Goal: Find specific page/section: Find specific page/section

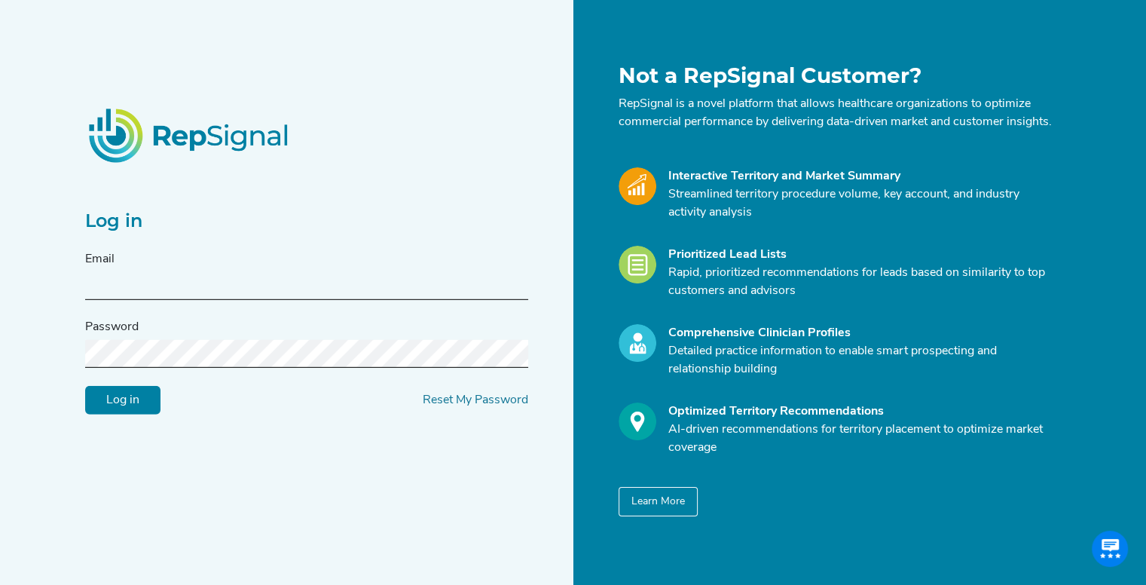
type input "[EMAIL_ADDRESS][DOMAIN_NAME]"
click at [139, 414] on input "Log in" at bounding box center [122, 400] width 75 height 29
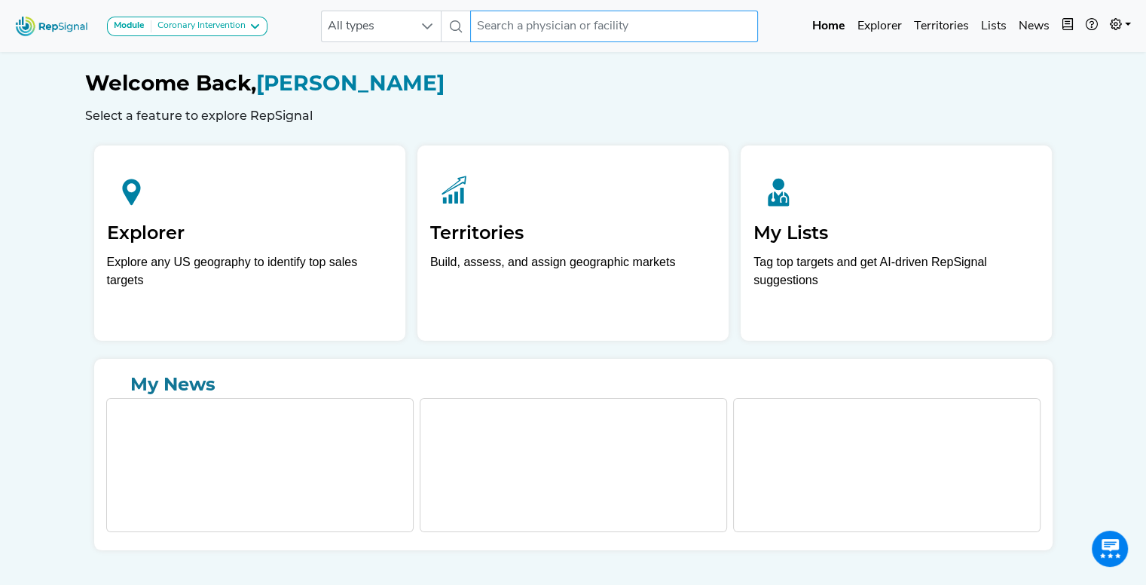
click at [509, 20] on input "text" at bounding box center [614, 27] width 288 height 32
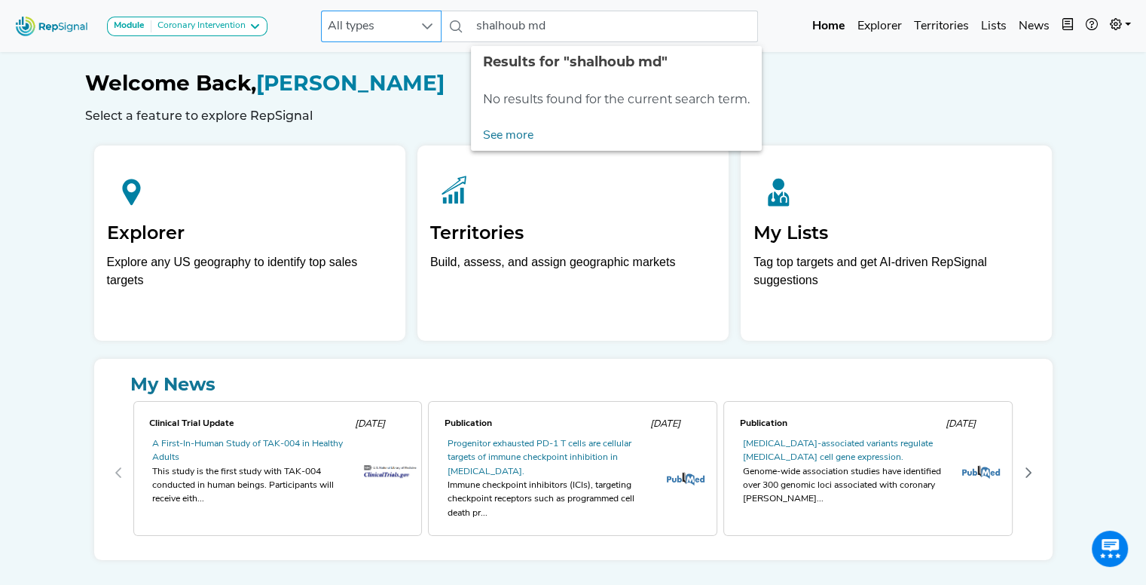
click at [428, 20] on icon at bounding box center [427, 26] width 12 height 12
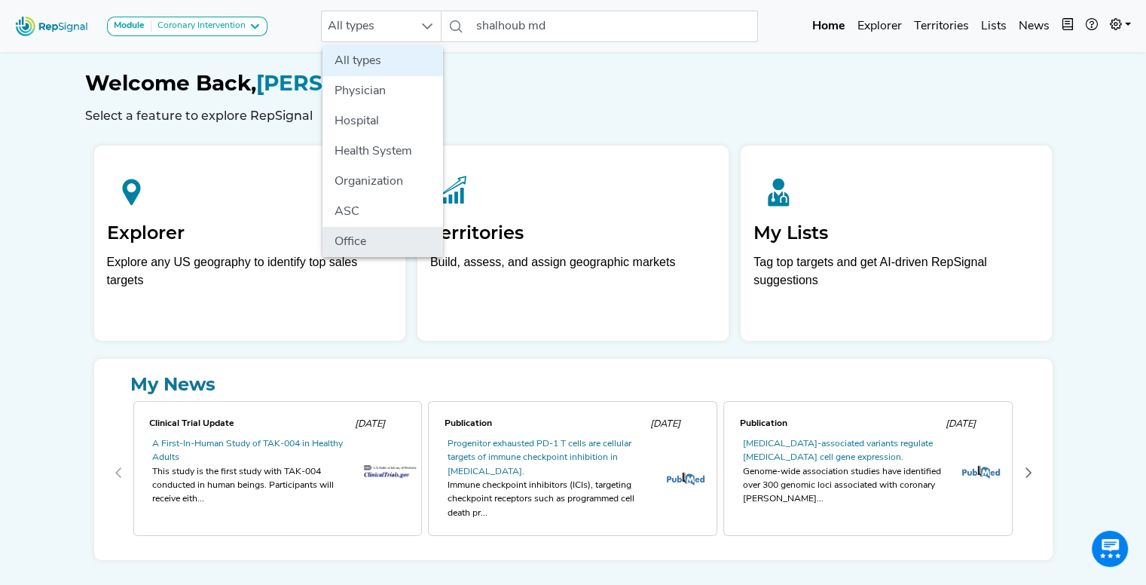
click at [337, 243] on li "Office" at bounding box center [382, 242] width 121 height 30
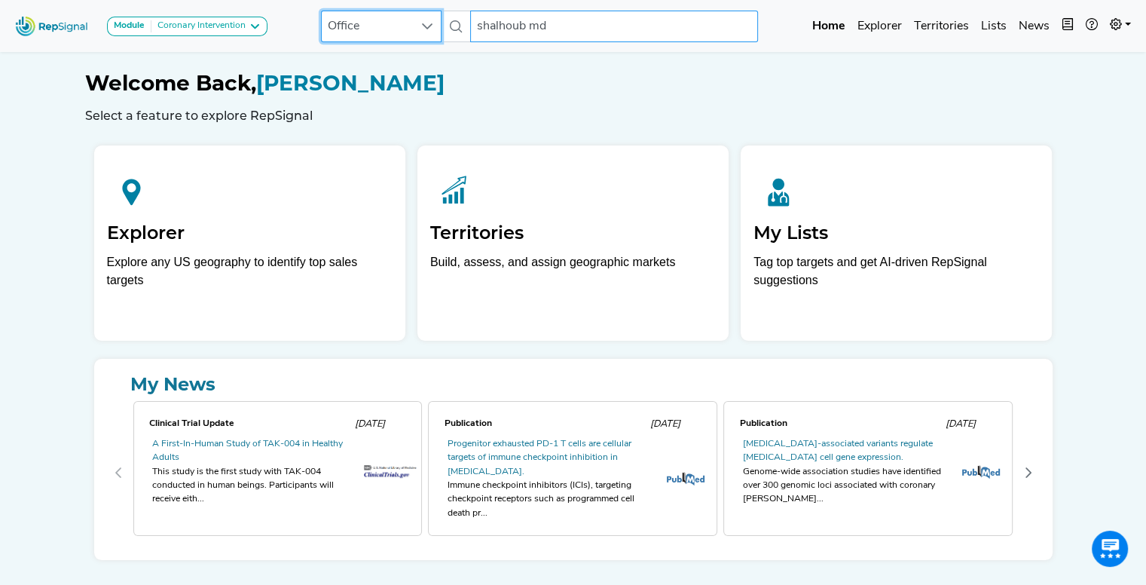
click at [566, 23] on input "shalhoub md" at bounding box center [614, 27] width 288 height 32
click at [547, 26] on input "shalhoub md" at bounding box center [614, 27] width 288 height 32
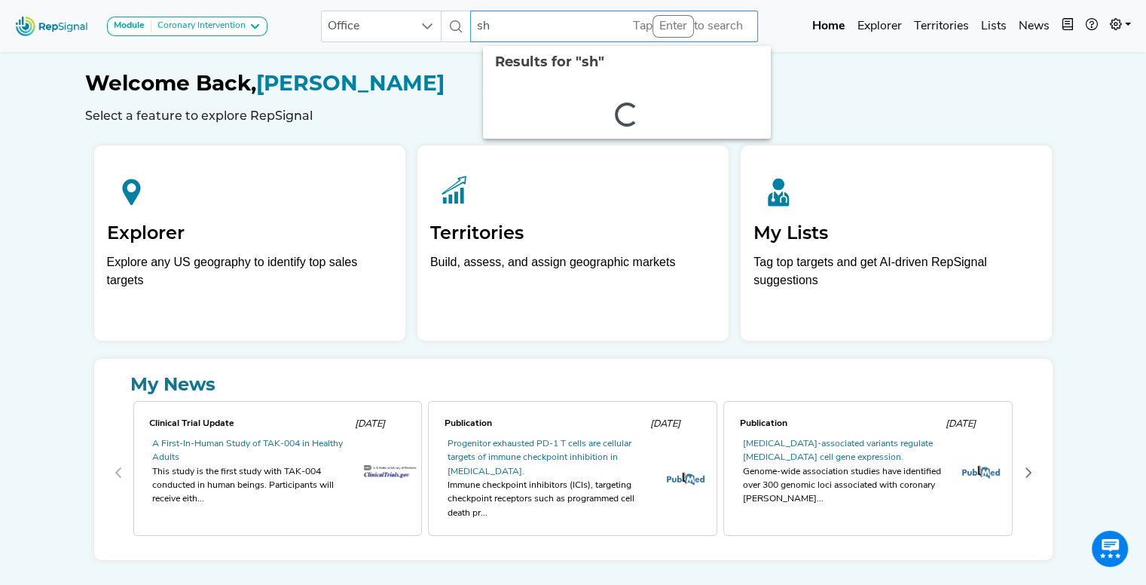
type input "s"
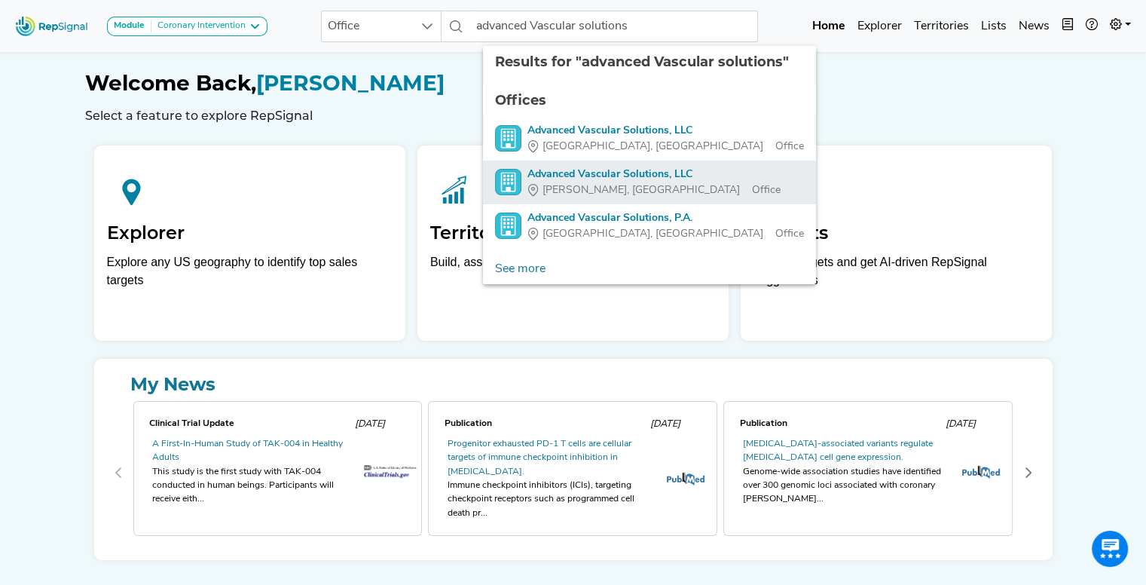
click at [562, 177] on div "Advanced Vascular Solutions, LLC" at bounding box center [653, 174] width 253 height 16
type input "Advanced Vascular Solutions, LLC"
